Goal: Task Accomplishment & Management: Complete application form

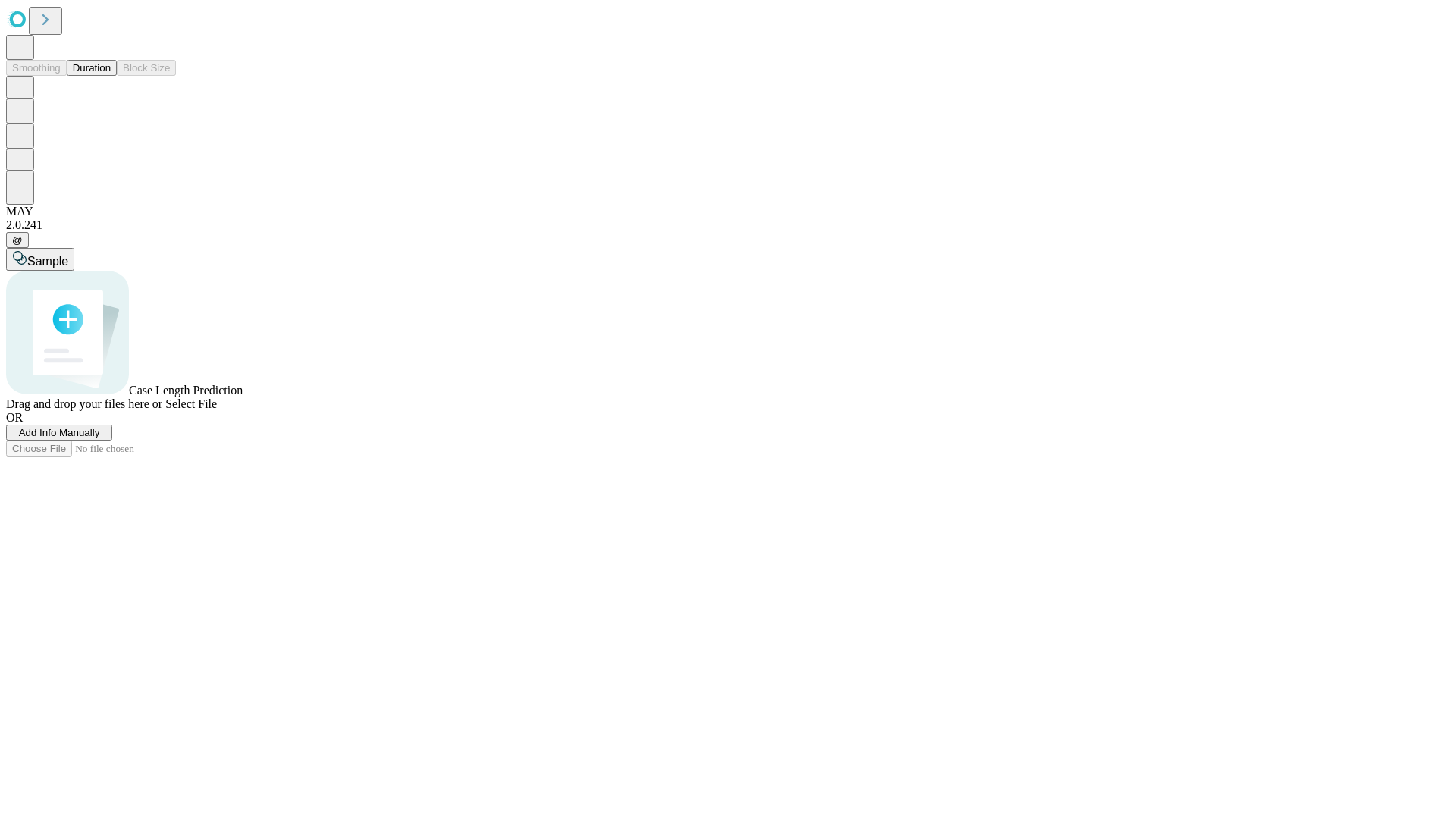
click at [100, 438] on span "Add Info Manually" at bounding box center [59, 432] width 81 height 11
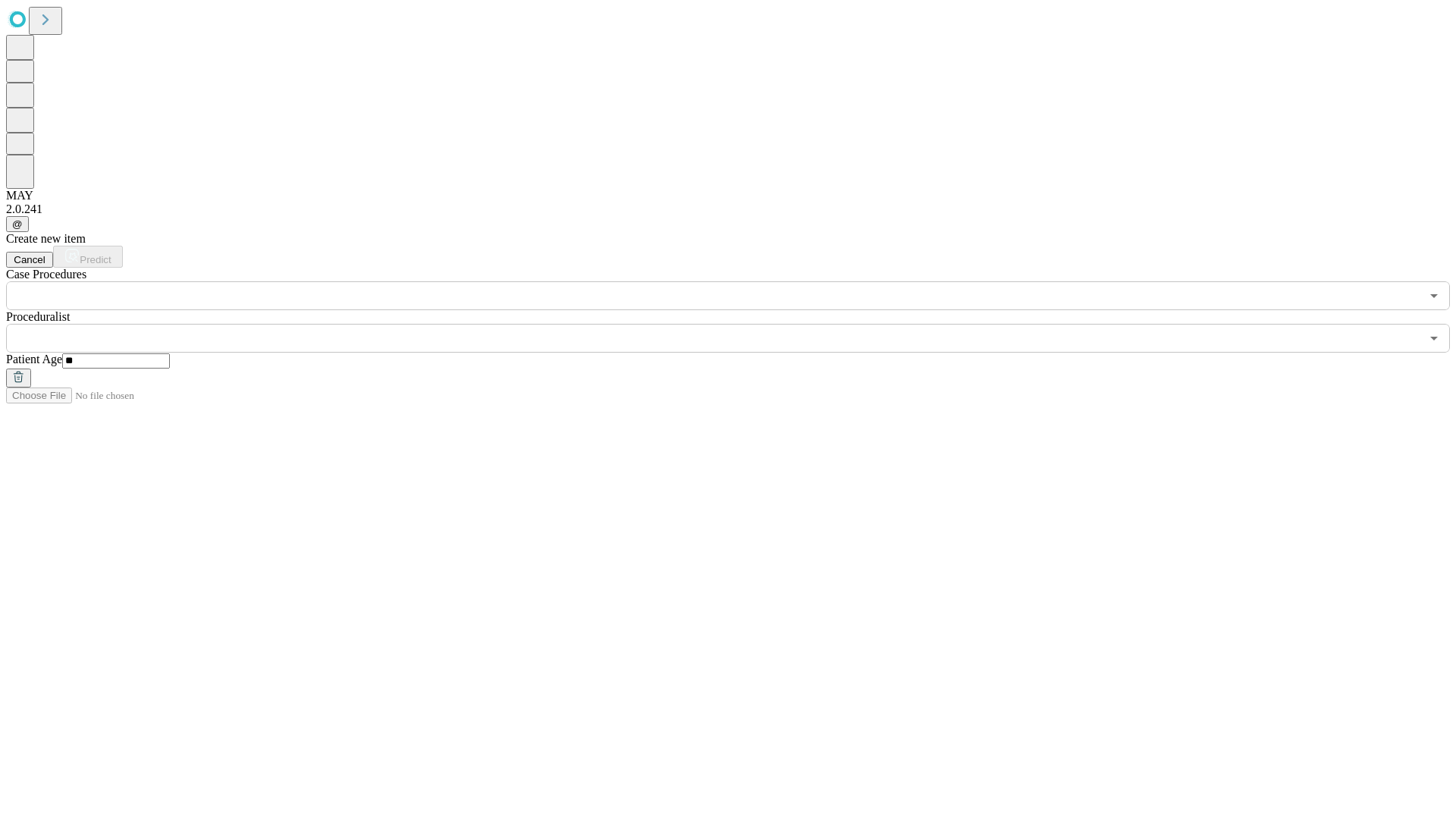
type input "**"
click at [738, 324] on input "text" at bounding box center [713, 338] width 1414 height 29
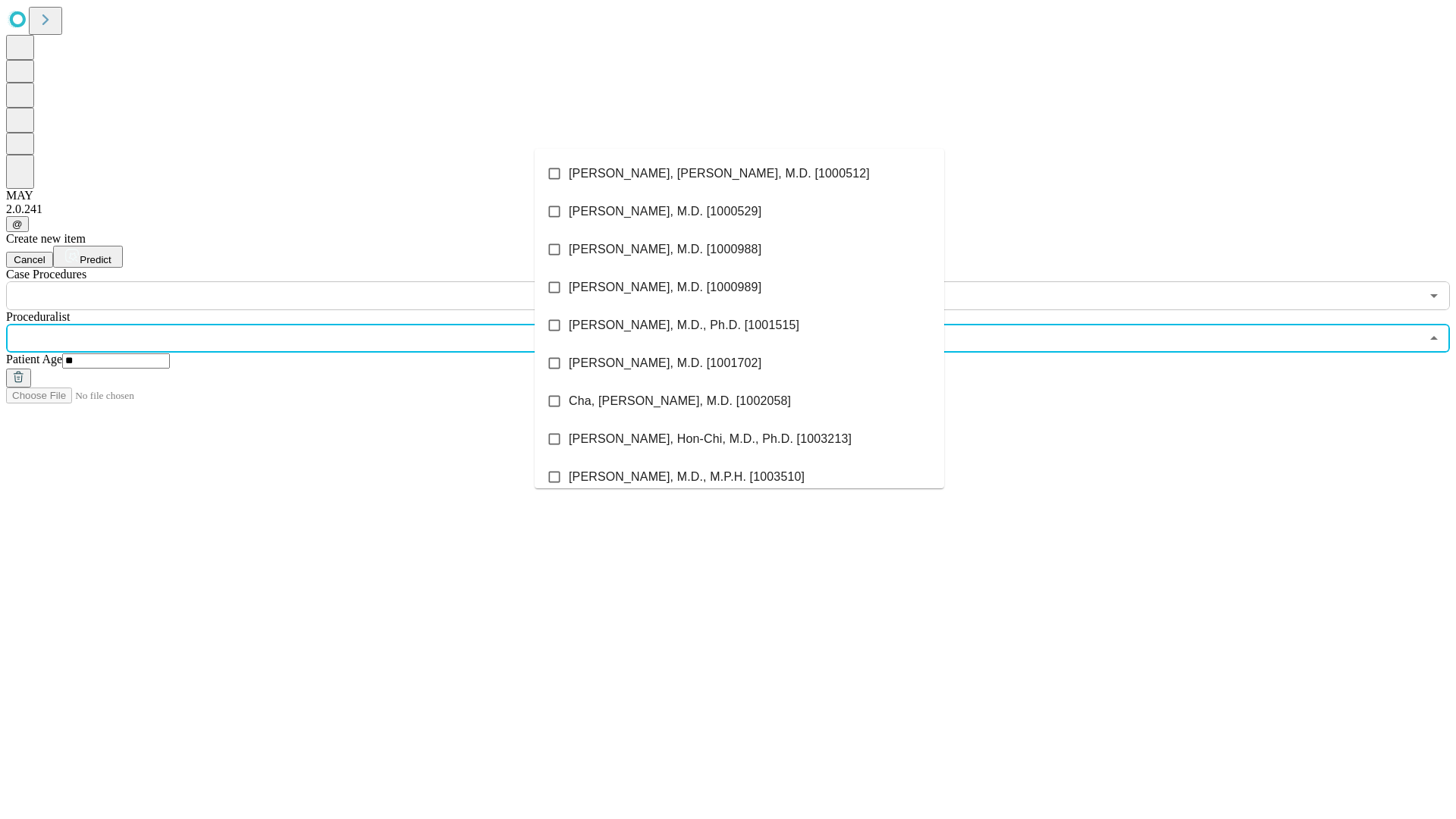
click at [739, 173] on li "[PERSON_NAME], [PERSON_NAME], M.D. [1000512]" at bounding box center [740, 173] width 410 height 38
